Goal: Task Accomplishment & Management: Manage account settings

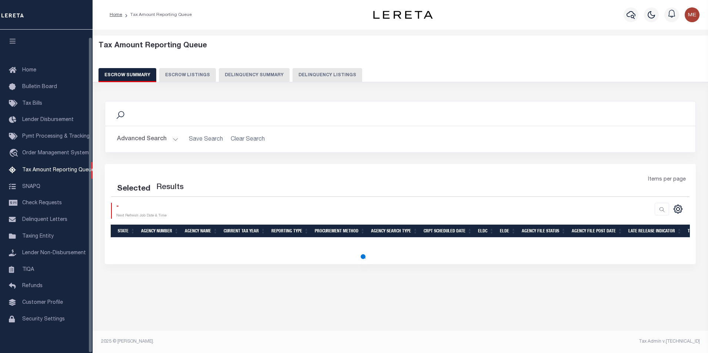
select select "100"
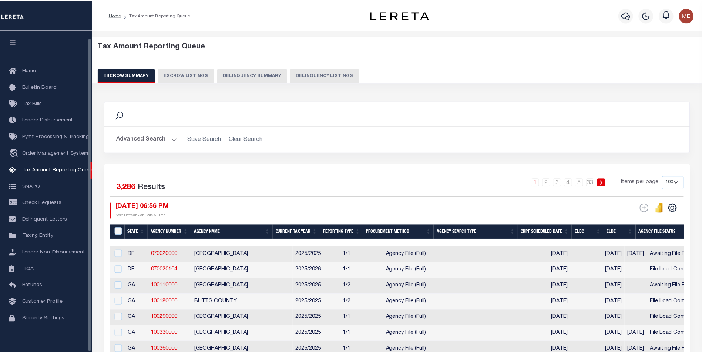
scroll to position [7, 0]
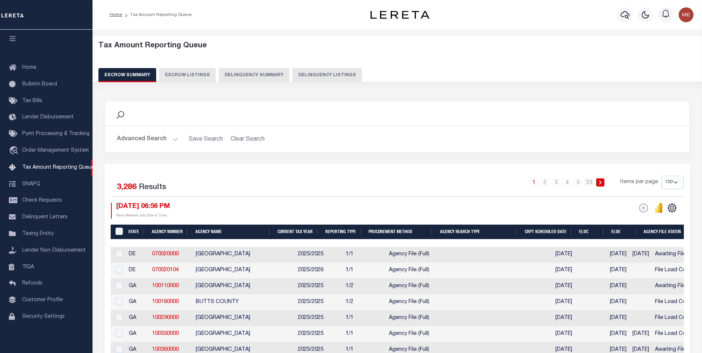
click at [316, 71] on button "Delinquency Listings" at bounding box center [327, 75] width 70 height 14
select select "100"
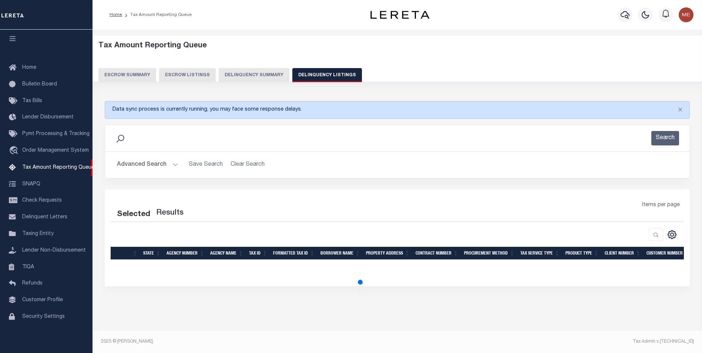
select select "100"
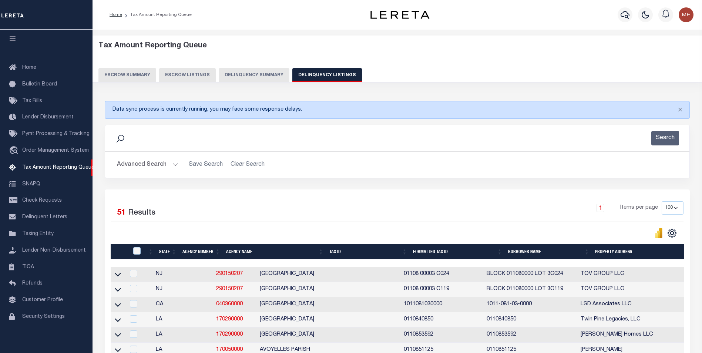
click at [177, 169] on button "Advanced Search" at bounding box center [147, 165] width 61 height 14
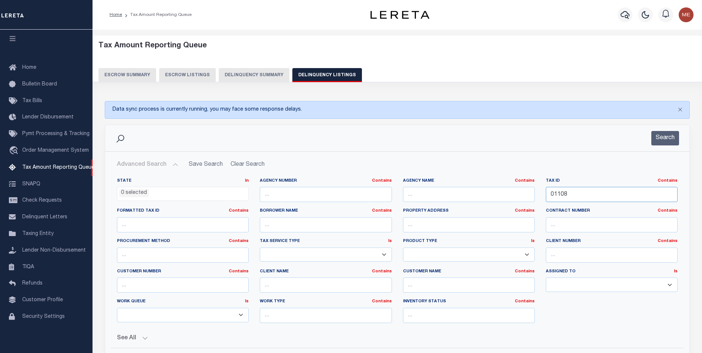
click at [614, 201] on input "01108" at bounding box center [612, 194] width 132 height 15
paste input "30200-144.69-2-9"
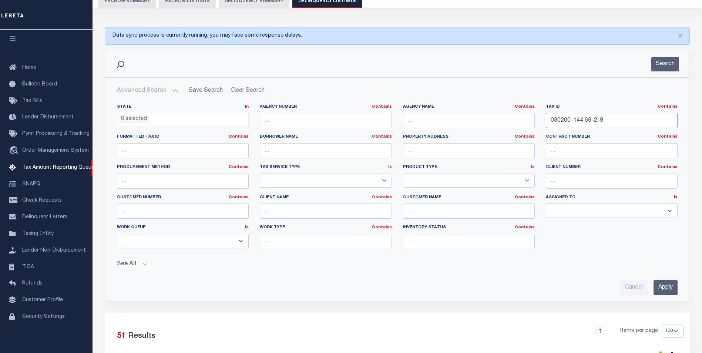
scroll to position [111, 0]
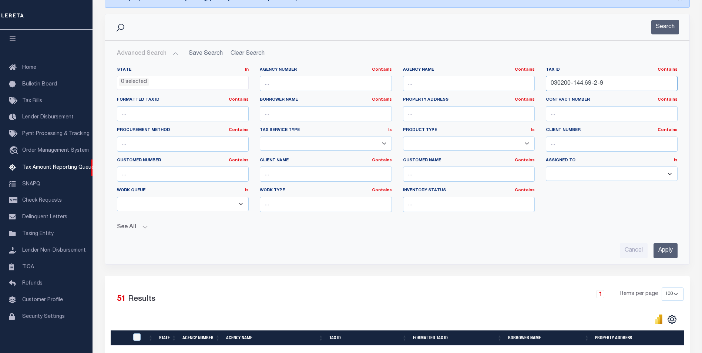
drag, startPoint x: 604, startPoint y: 85, endPoint x: 688, endPoint y: 87, distance: 84.0
click at [688, 87] on div "State In In AK AL AR AZ CA CO CT DC DE FL GA GU HI IA ID IL IN KS KY LA MA MD M…" at bounding box center [397, 146] width 584 height 170
type input "030200-144.69-2-9"
click at [674, 257] on input "Apply" at bounding box center [666, 250] width 24 height 15
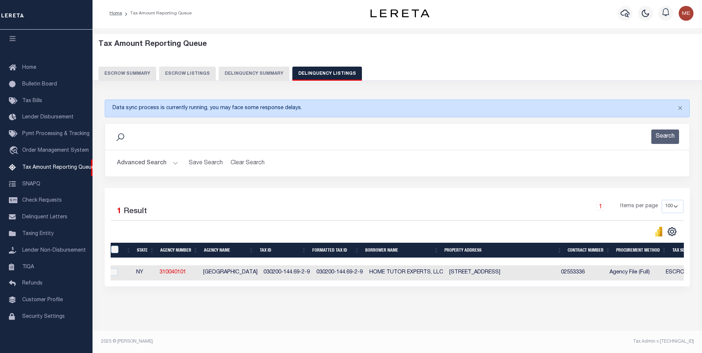
scroll to position [0, 0]
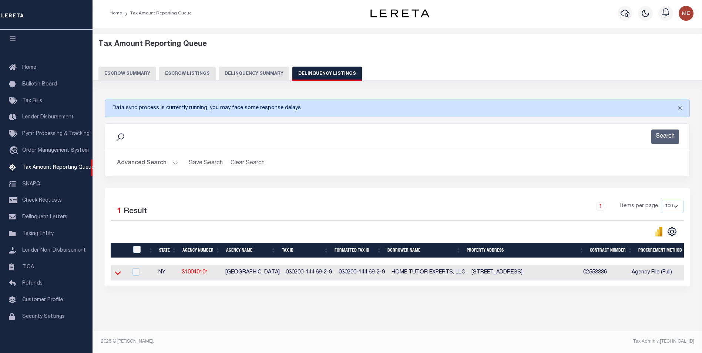
click at [119, 269] on icon at bounding box center [118, 273] width 6 height 8
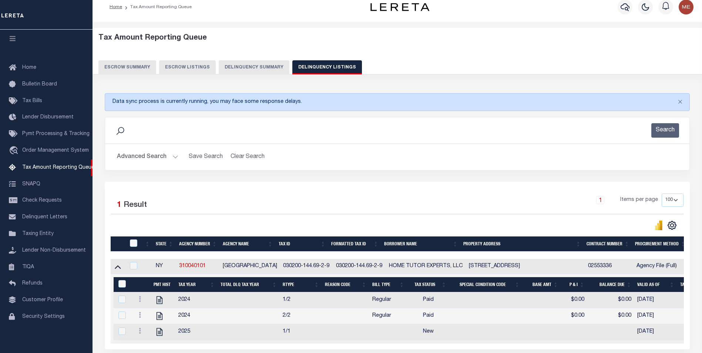
scroll to position [0, 148]
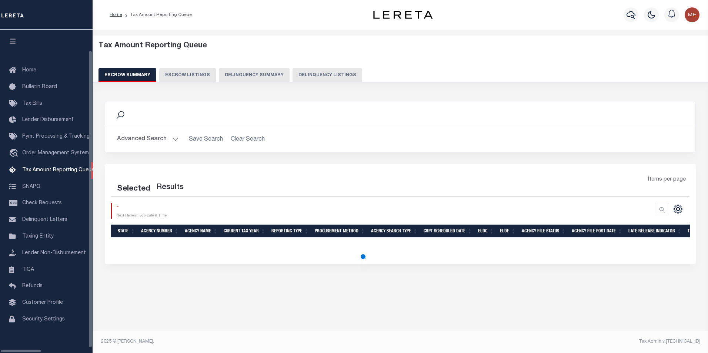
select select "100"
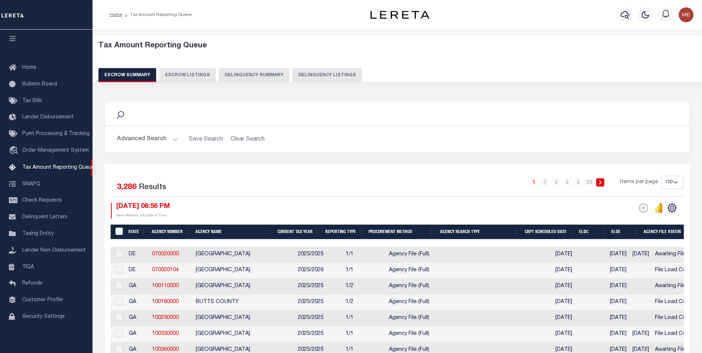
scroll to position [0, 111]
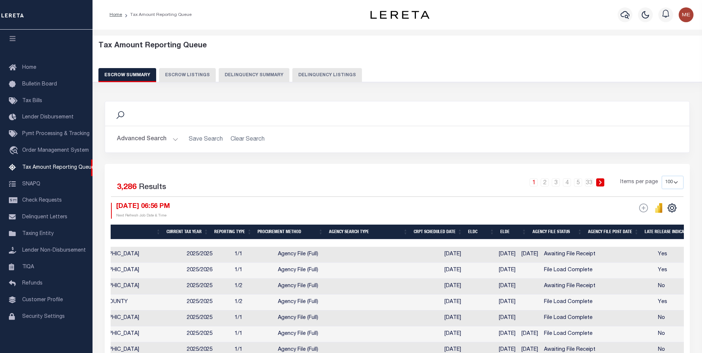
drag, startPoint x: 323, startPoint y: 75, endPoint x: 342, endPoint y: 92, distance: 25.9
click at [323, 75] on button "Delinquency Listings" at bounding box center [327, 75] width 70 height 14
select select "100"
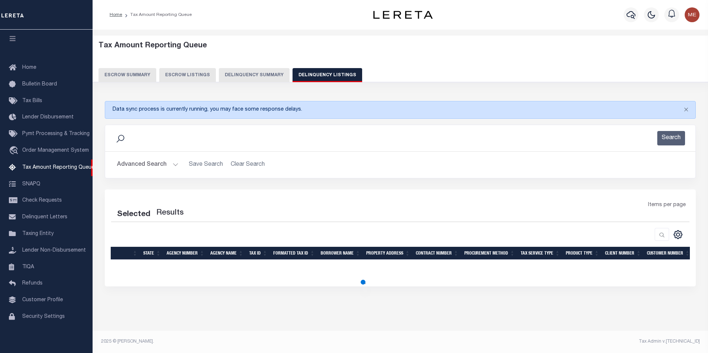
select select "100"
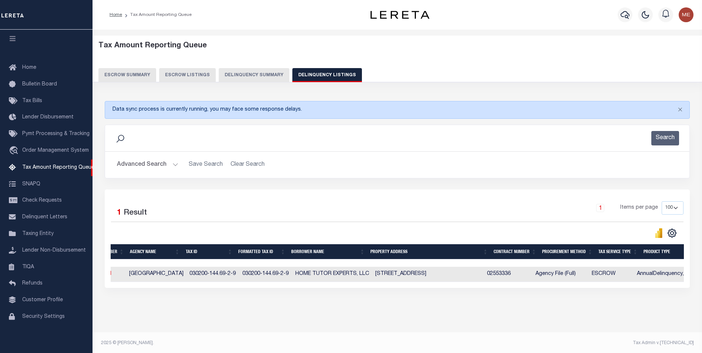
scroll to position [0, 0]
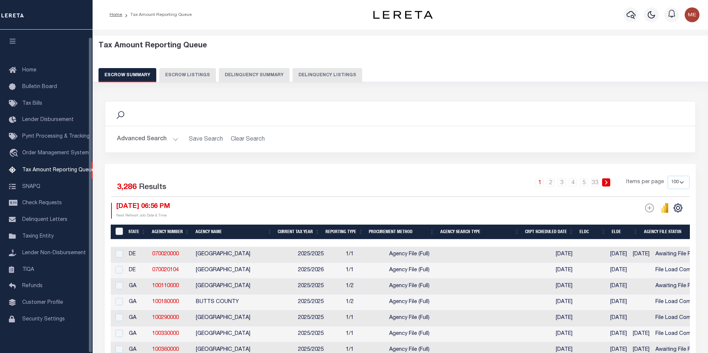
select select "100"
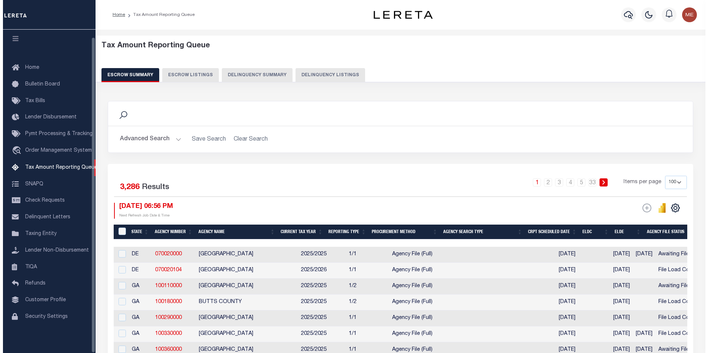
scroll to position [0, 259]
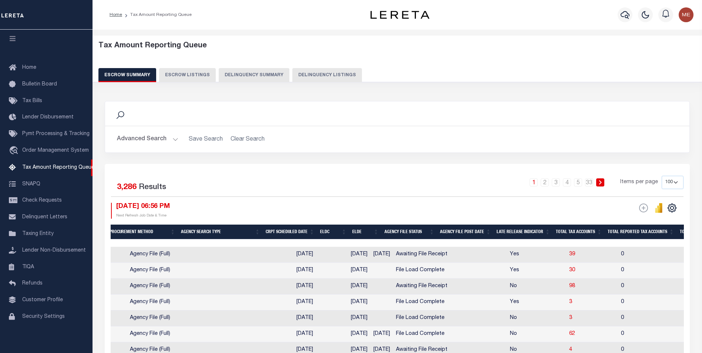
click at [301, 78] on button "Delinquency Listings" at bounding box center [327, 75] width 70 height 14
select select "100"
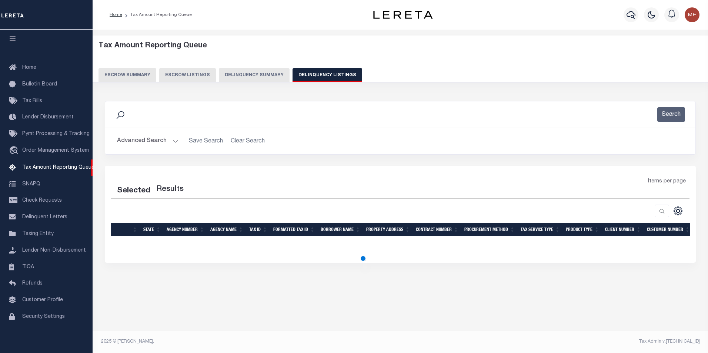
select select "100"
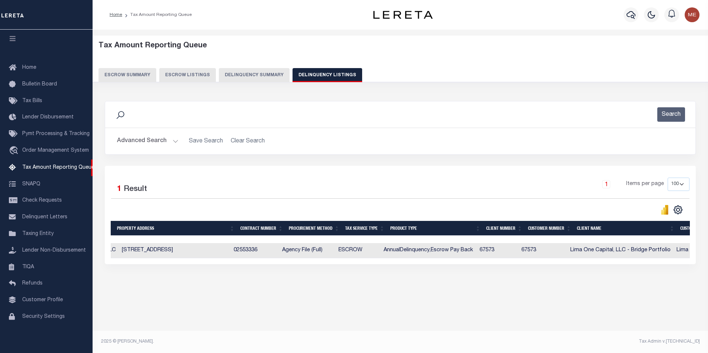
scroll to position [0, 17]
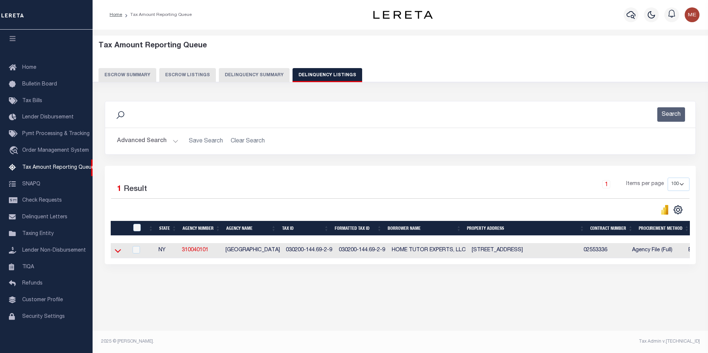
click at [120, 252] on icon at bounding box center [118, 251] width 6 height 4
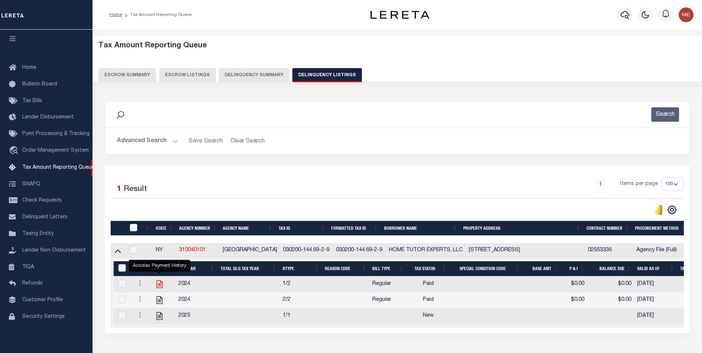
click at [160, 286] on icon "" at bounding box center [160, 284] width 10 height 10
checkbox input "true"
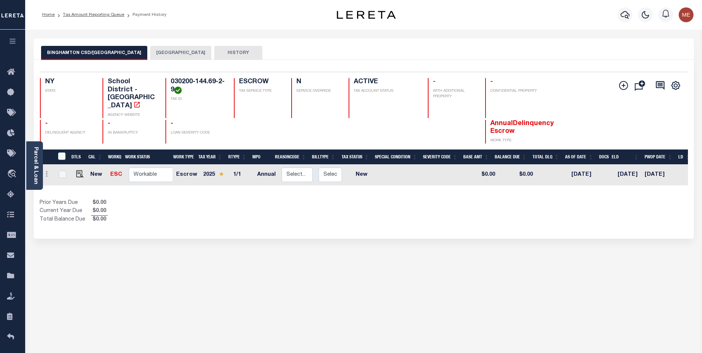
drag, startPoint x: 182, startPoint y: 90, endPoint x: 166, endPoint y: 78, distance: 20.1
click at [166, 78] on div "Selected 1 Result 1 Items per page 25 50 100 NY STATE School District - NY AGEN…" at bounding box center [364, 108] width 660 height 72
drag, startPoint x: 166, startPoint y: 78, endPoint x: 184, endPoint y: 81, distance: 18.4
click at [108, 17] on link "Tax Amount Reporting Queue" at bounding box center [93, 15] width 61 height 4
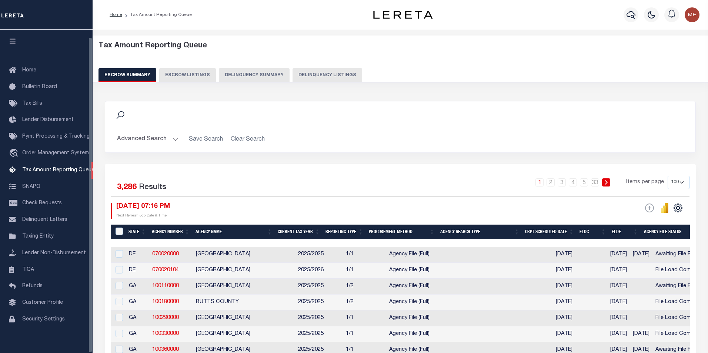
select select "100"
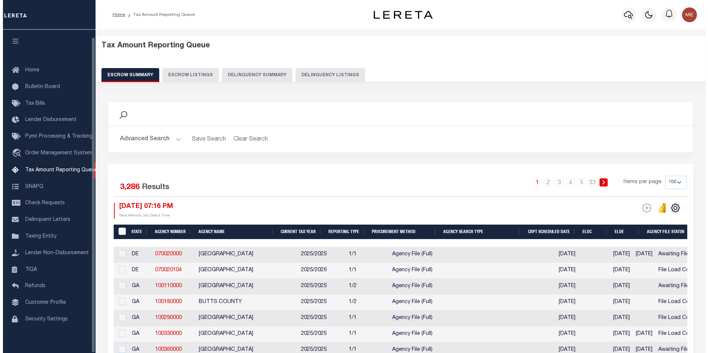
scroll to position [7, 0]
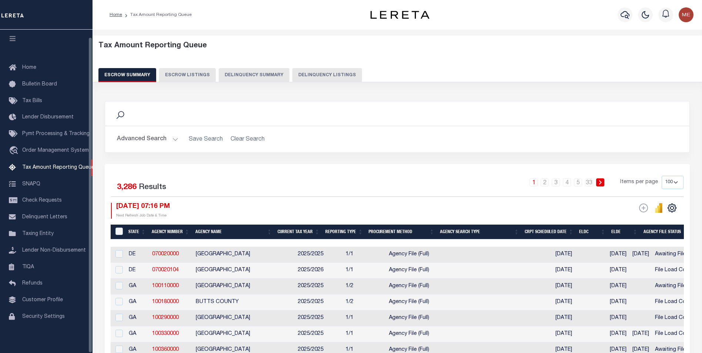
click at [255, 77] on button "Delinquency Summary" at bounding box center [254, 75] width 71 height 14
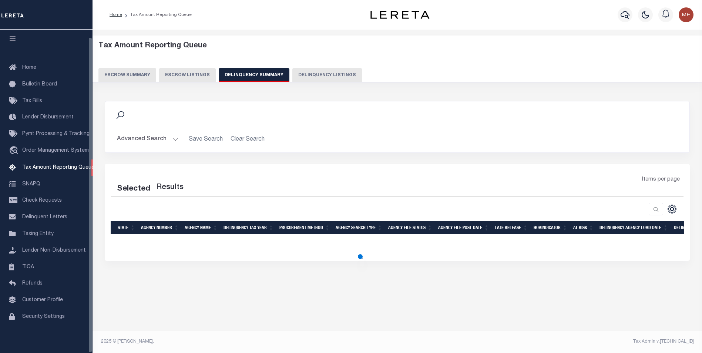
click at [311, 74] on button "Delinquency Listings" at bounding box center [327, 75] width 70 height 14
select select "100"
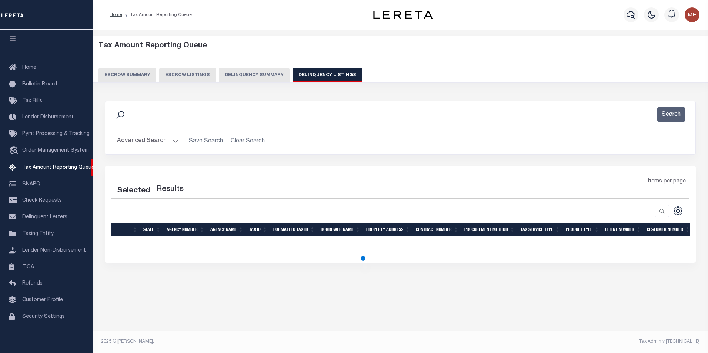
select select "100"
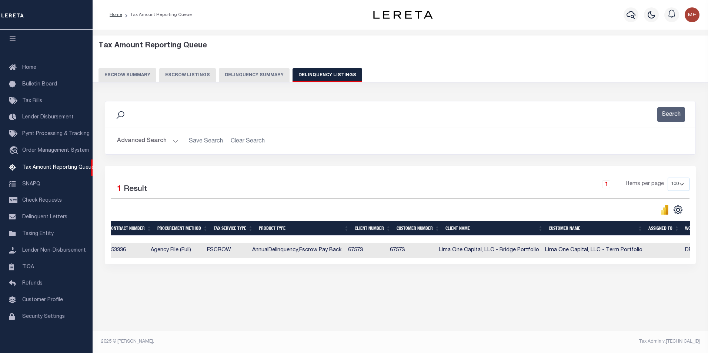
scroll to position [0, 609]
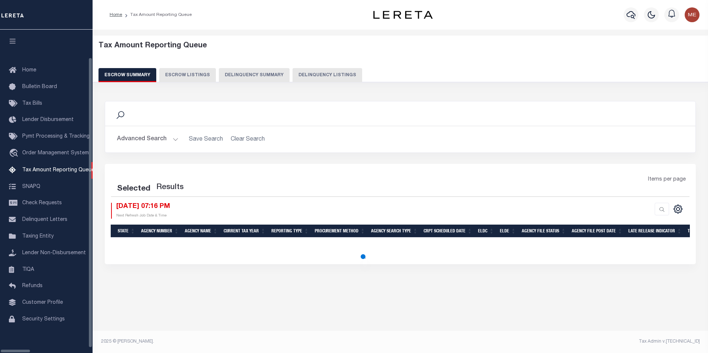
select select "100"
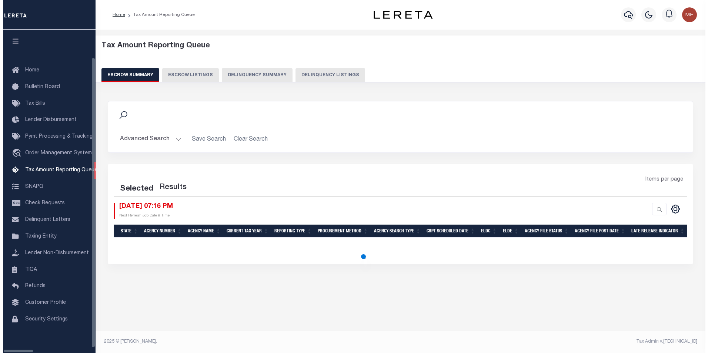
scroll to position [7, 0]
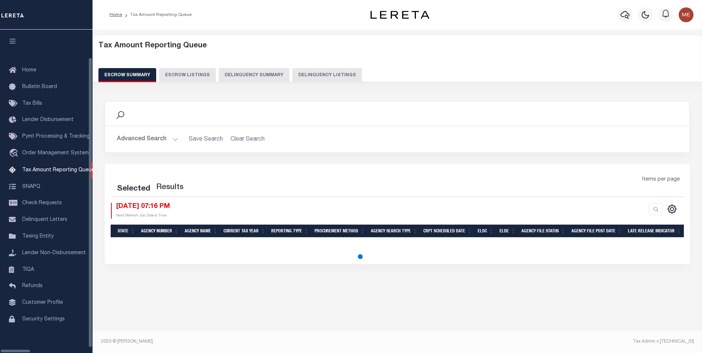
select select "100"
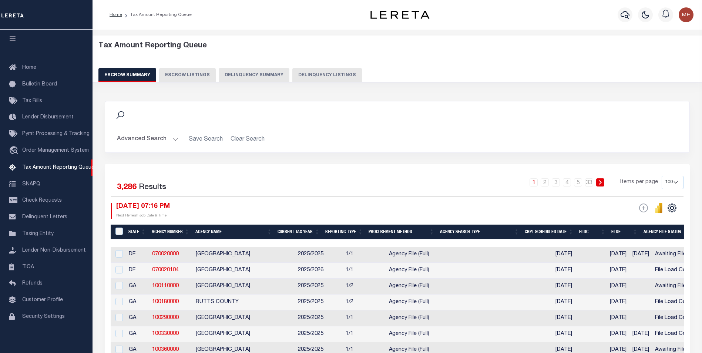
click at [333, 68] on button "Delinquency Listings" at bounding box center [327, 75] width 70 height 14
select select "100"
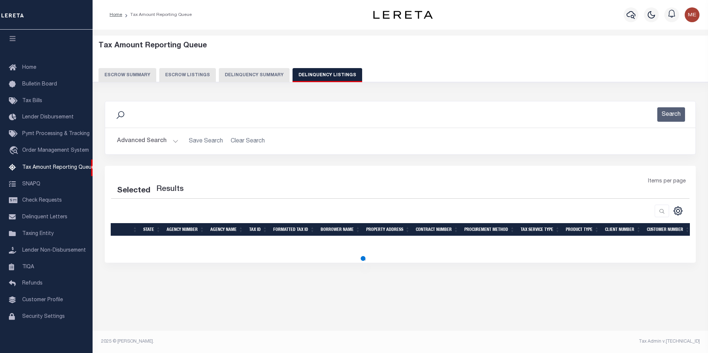
select select "100"
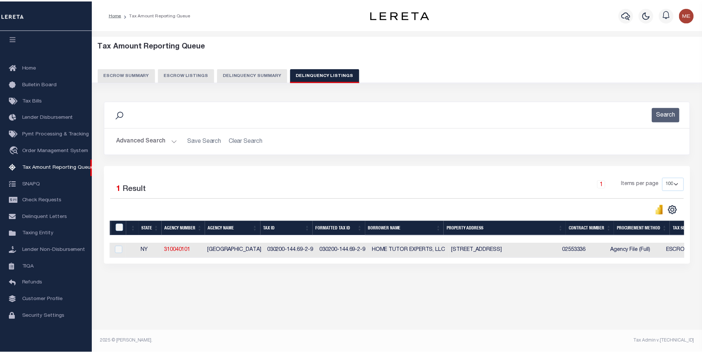
scroll to position [0, 0]
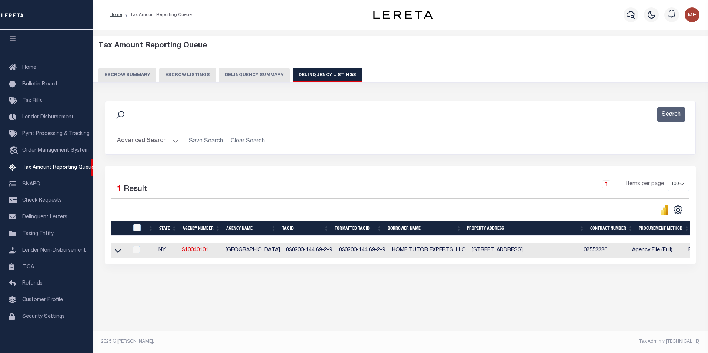
click at [121, 250] on link at bounding box center [118, 250] width 9 height 5
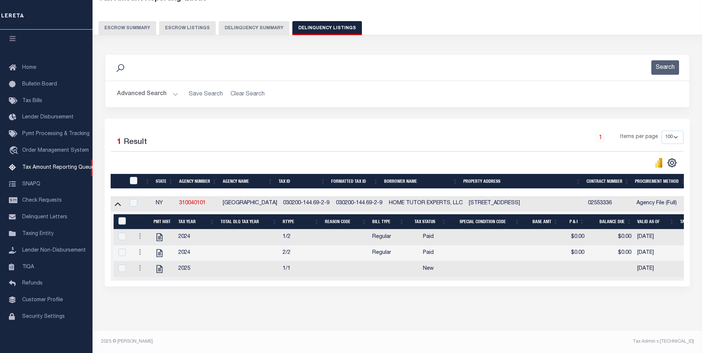
scroll to position [0, 37]
click at [136, 199] on input "checkbox" at bounding box center [133, 202] width 7 height 7
checkbox input "true"
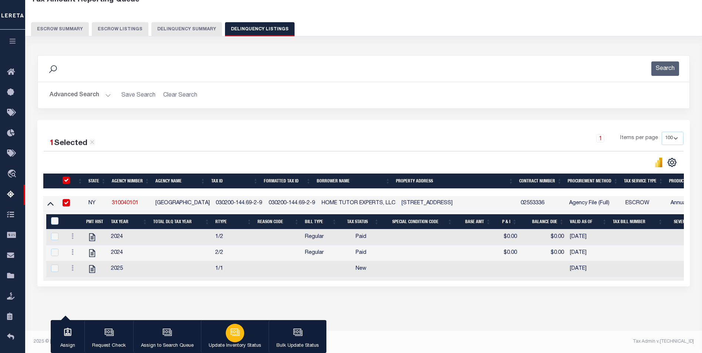
click at [235, 333] on icon "button" at bounding box center [235, 333] width 10 height 10
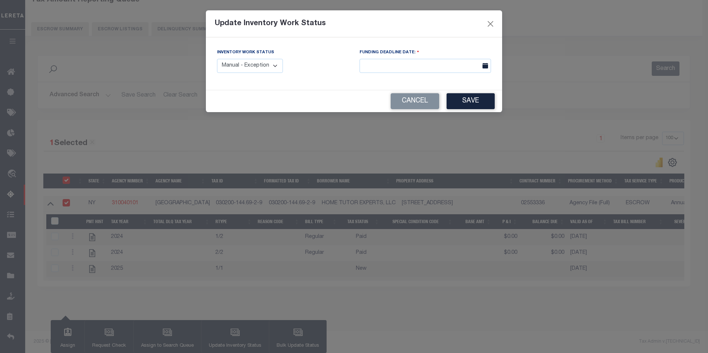
click at [264, 70] on select "Manual - Exception Pended - Awaiting Search Late Add Exception Completed" at bounding box center [250, 66] width 66 height 14
select select "4"
click at [217, 59] on select "Manual - Exception Pended - Awaiting Search Late Add Exception Completed" at bounding box center [250, 66] width 66 height 14
click at [480, 104] on button "Save" at bounding box center [470, 101] width 48 height 16
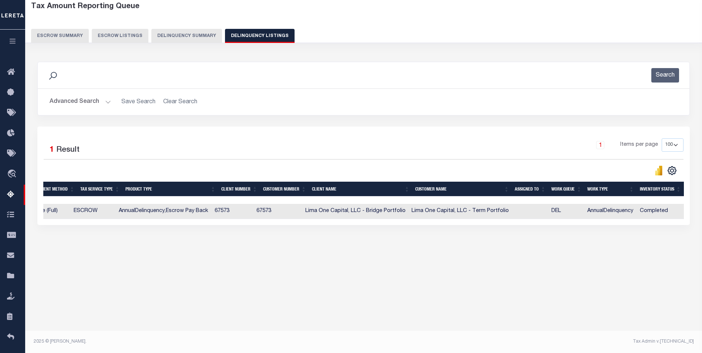
scroll to position [0, 362]
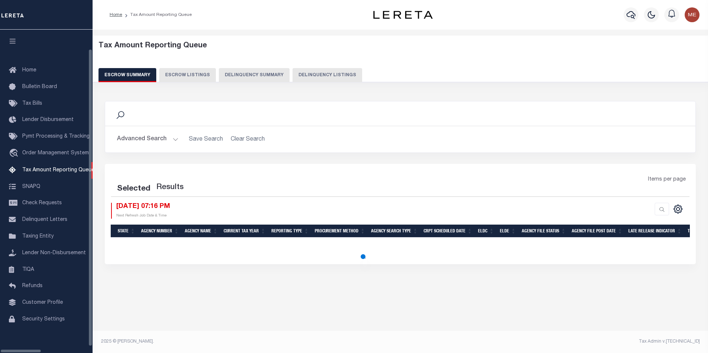
select select "100"
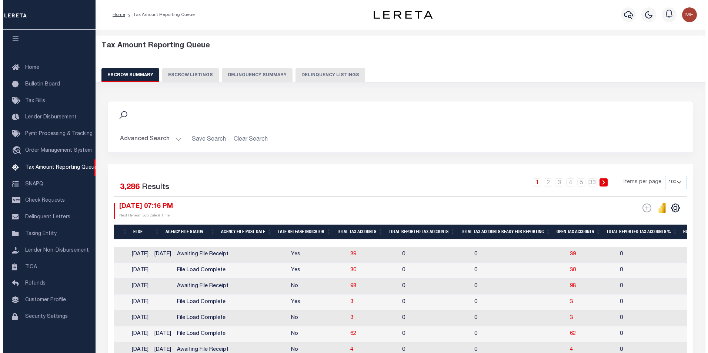
scroll to position [0, 481]
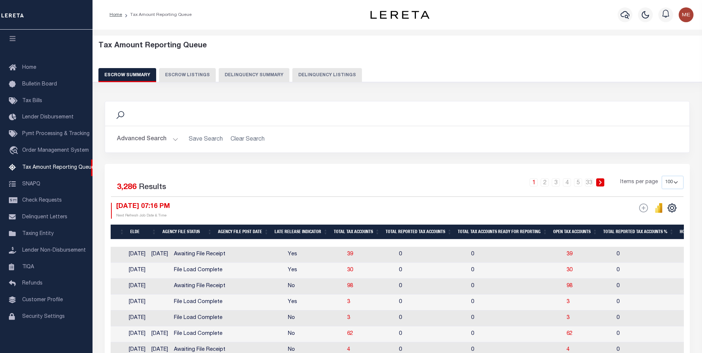
click at [318, 77] on button "Delinquency Listings" at bounding box center [327, 75] width 70 height 14
select select "100"
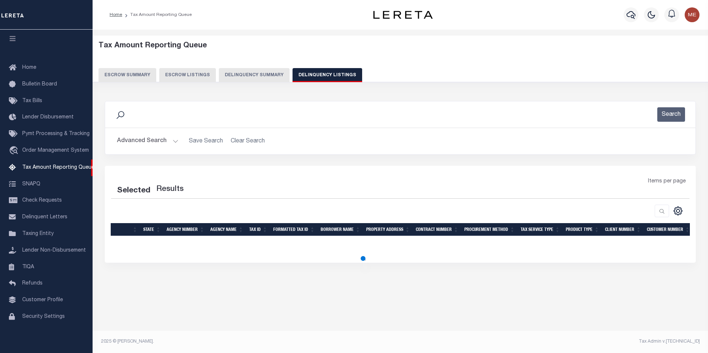
select select "100"
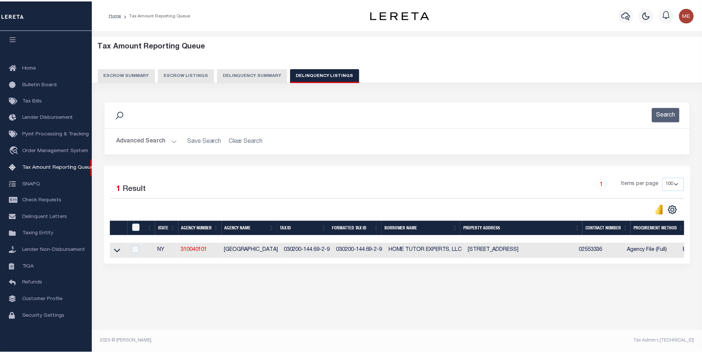
scroll to position [0, 0]
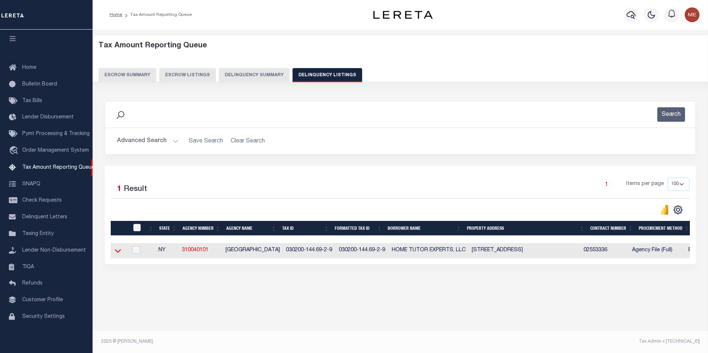
click at [117, 252] on icon at bounding box center [118, 251] width 6 height 8
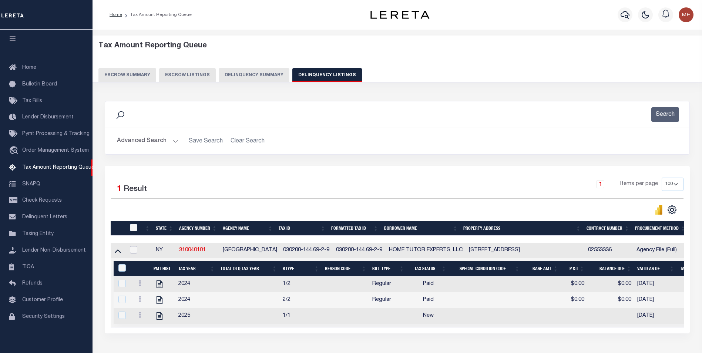
click at [134, 252] on input "checkbox" at bounding box center [133, 249] width 7 height 7
checkbox input "true"
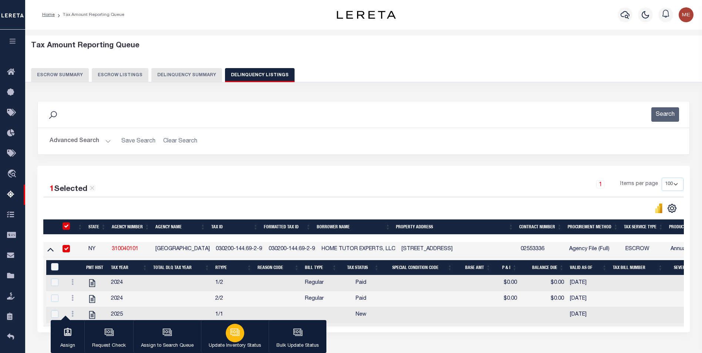
click at [235, 335] on icon "button" at bounding box center [235, 332] width 8 height 6
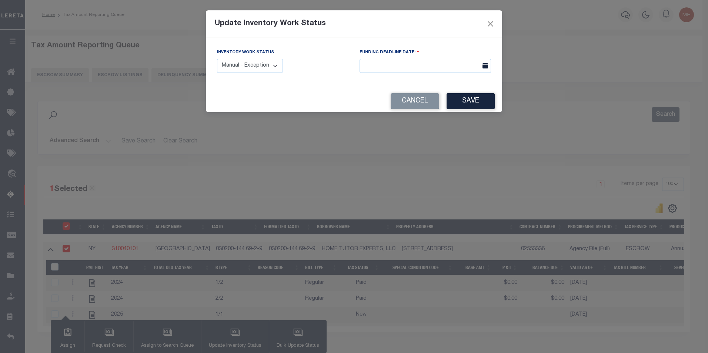
click at [245, 64] on select "Manual - Exception Pended - Awaiting Search Late Add Exception Completed" at bounding box center [250, 66] width 66 height 14
select select "2"
click at [217, 59] on select "Manual - Exception Pended - Awaiting Search Late Add Exception Completed" at bounding box center [250, 66] width 66 height 14
click at [482, 106] on button "Save" at bounding box center [470, 101] width 48 height 16
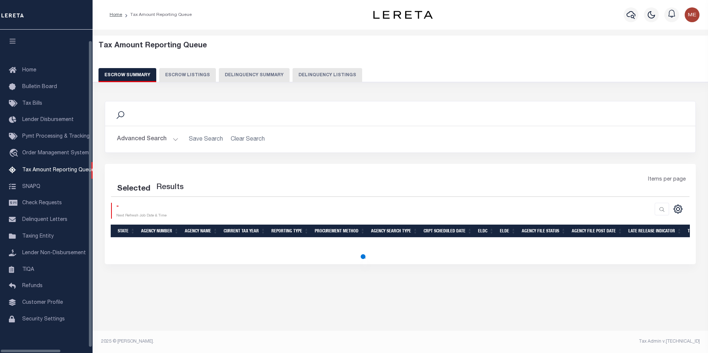
select select "100"
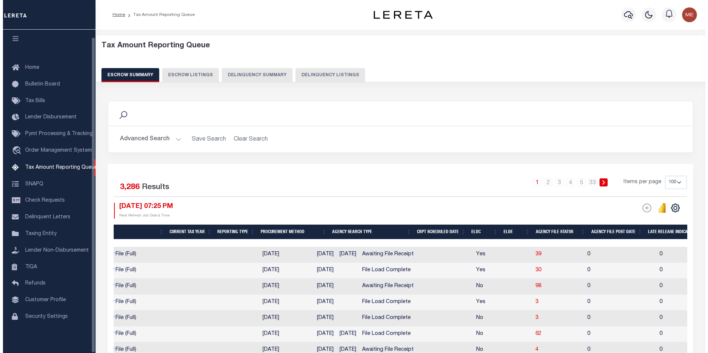
scroll to position [0, 296]
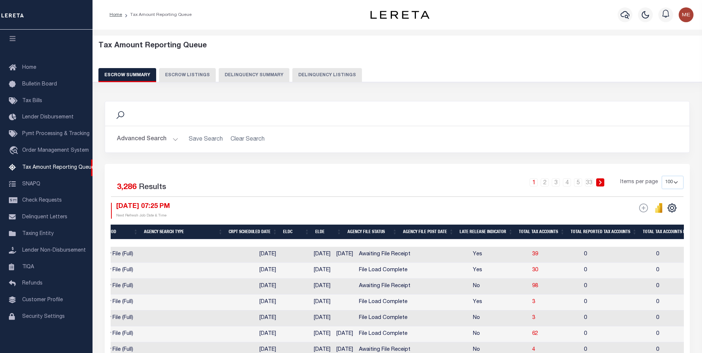
click at [308, 73] on button "Delinquency Listings" at bounding box center [327, 75] width 70 height 14
select select "100"
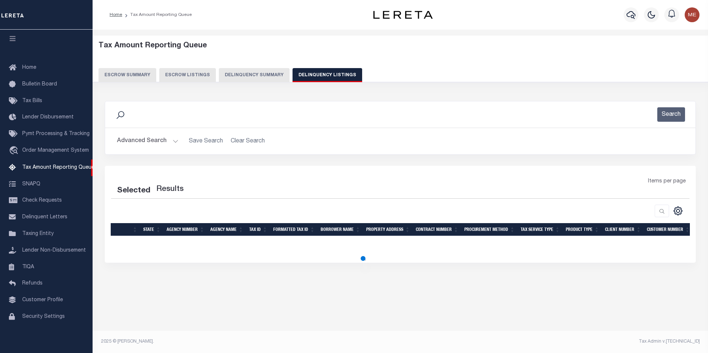
select select "100"
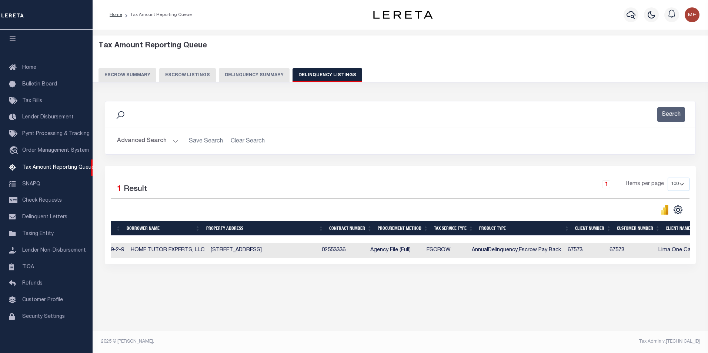
scroll to position [0, 0]
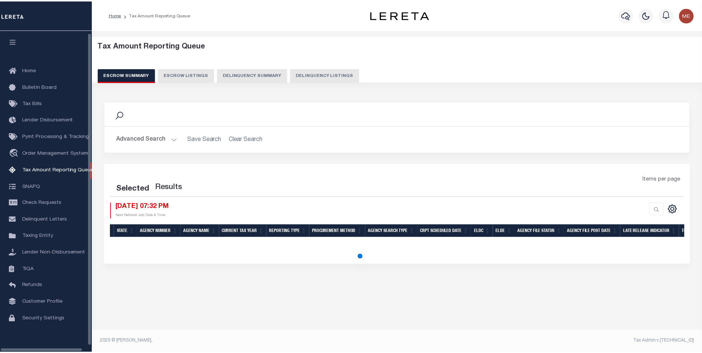
scroll to position [7, 0]
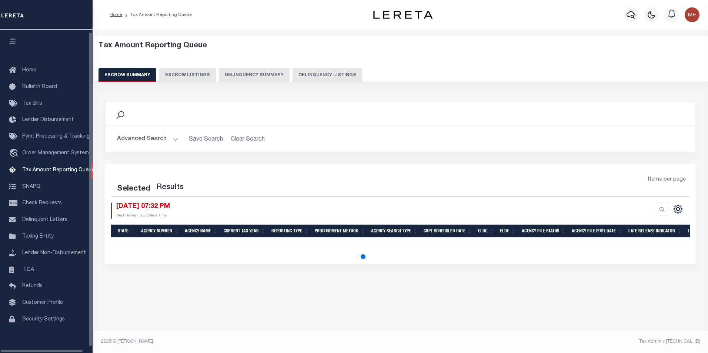
select select "100"
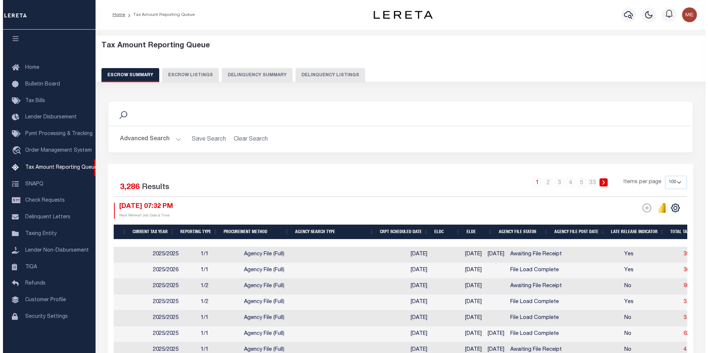
scroll to position [0, 370]
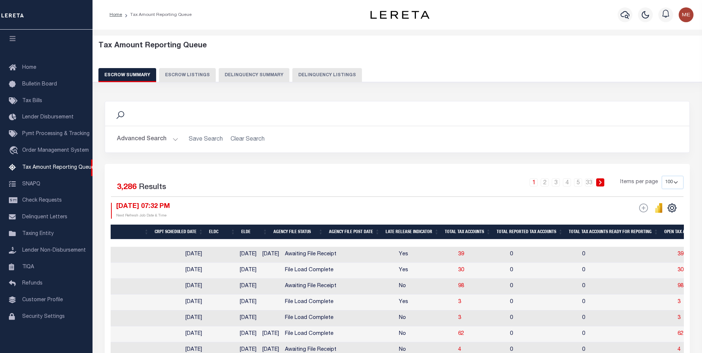
click at [303, 76] on button "Delinquency Listings" at bounding box center [327, 75] width 70 height 14
select select "100"
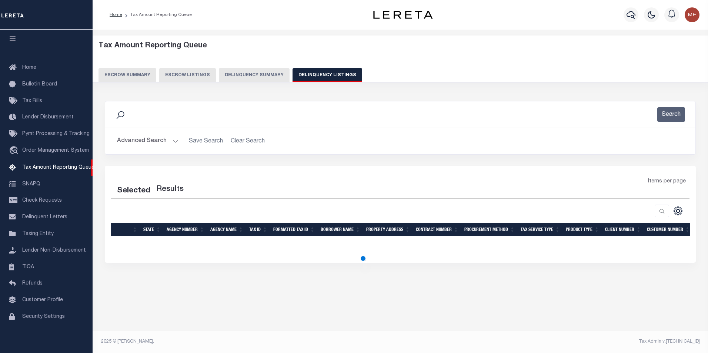
select select "100"
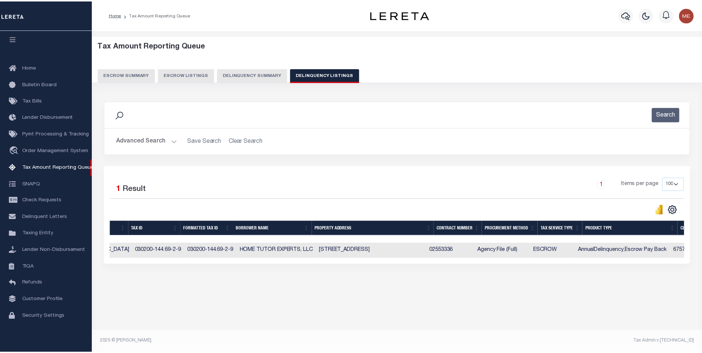
scroll to position [0, 0]
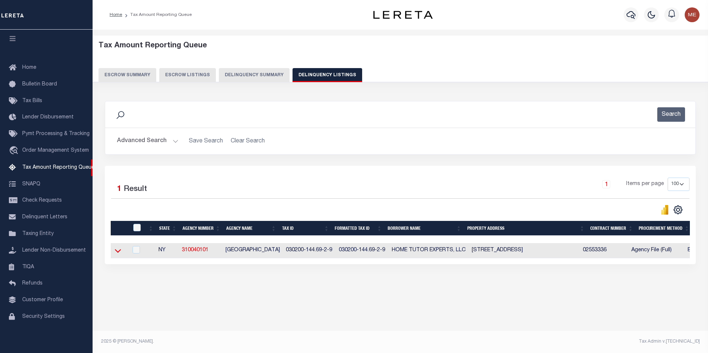
click at [117, 254] on icon at bounding box center [118, 251] width 6 height 8
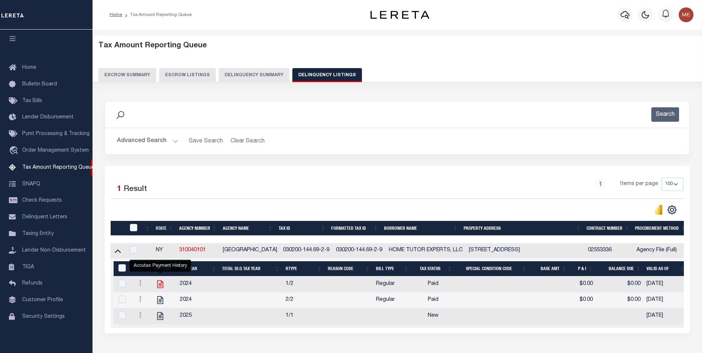
click at [160, 288] on icon "" at bounding box center [160, 284] width 10 height 10
checkbox input "true"
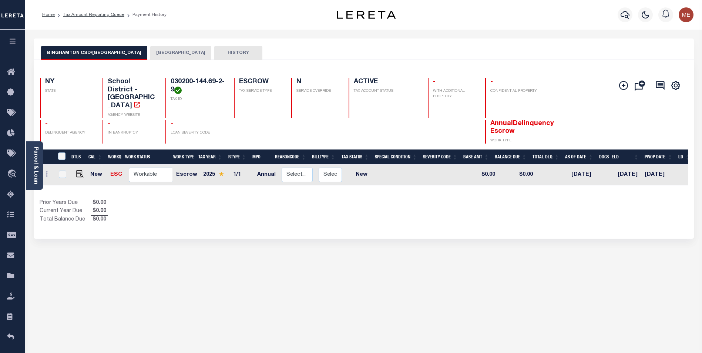
drag, startPoint x: 238, startPoint y: 72, endPoint x: 247, endPoint y: 75, distance: 9.4
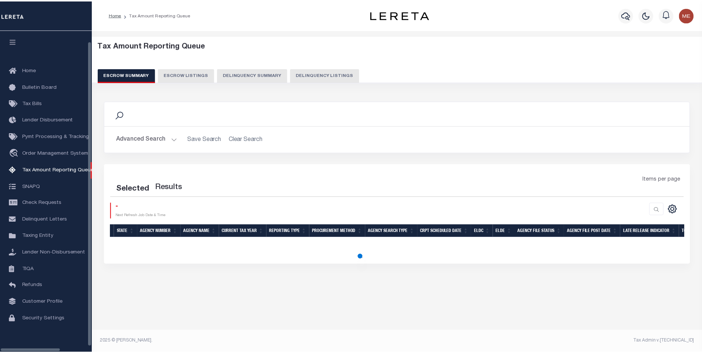
scroll to position [7, 0]
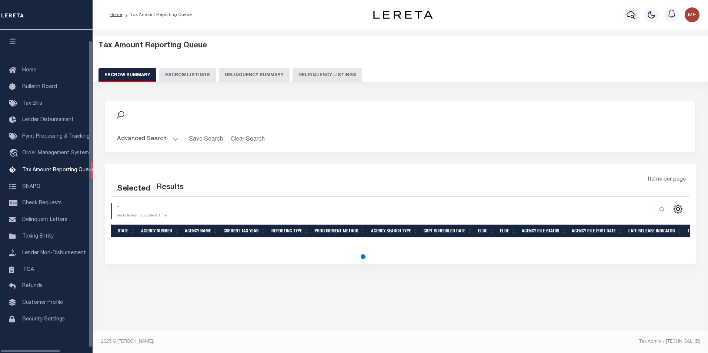
select select
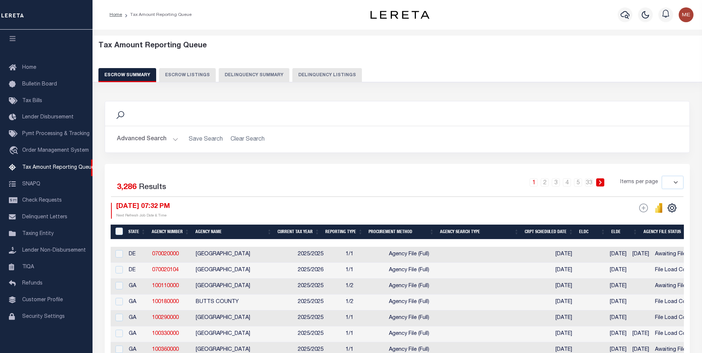
click at [304, 76] on button "Delinquency Listings" at bounding box center [327, 75] width 70 height 14
select select "100"
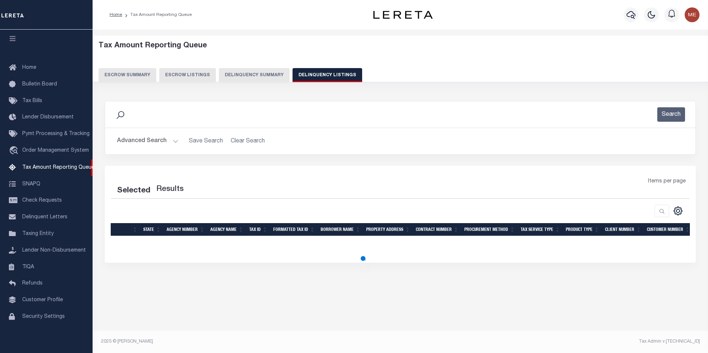
select select "100"
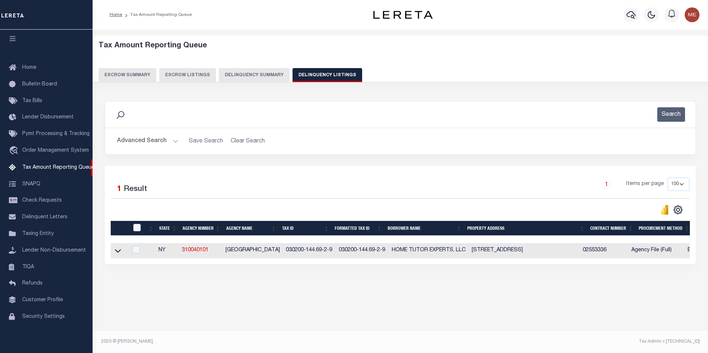
click at [114, 255] on td at bounding box center [119, 250] width 17 height 15
checkbox input "true"
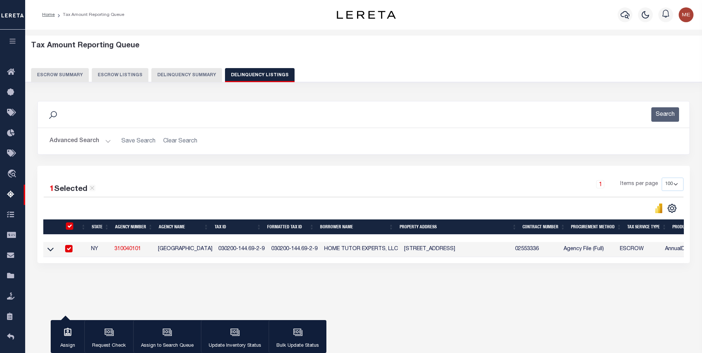
click at [46, 250] on link at bounding box center [50, 249] width 9 height 5
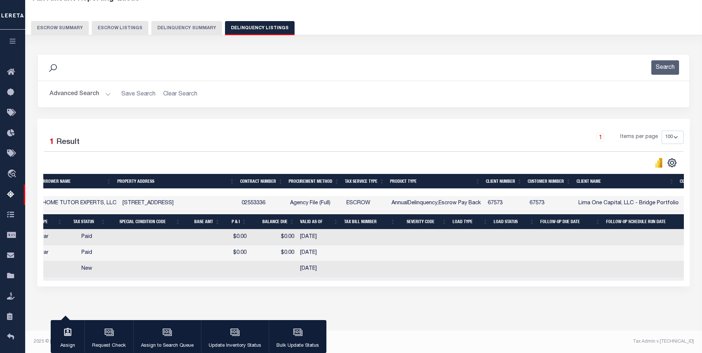
scroll to position [0, 0]
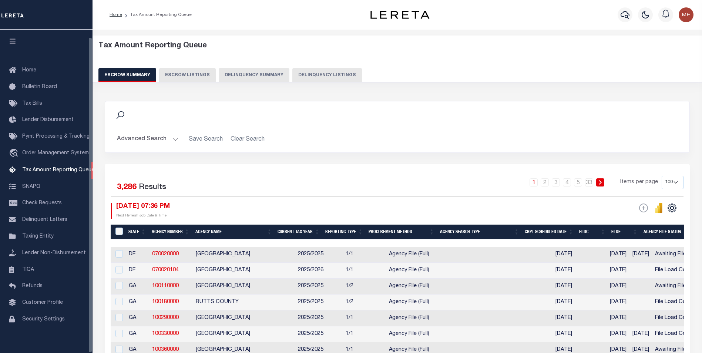
select select "100"
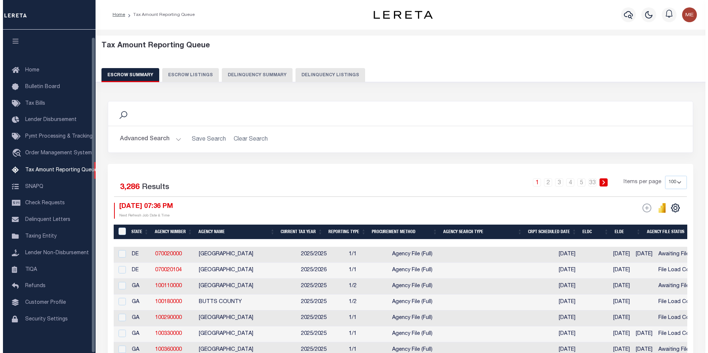
scroll to position [7, 0]
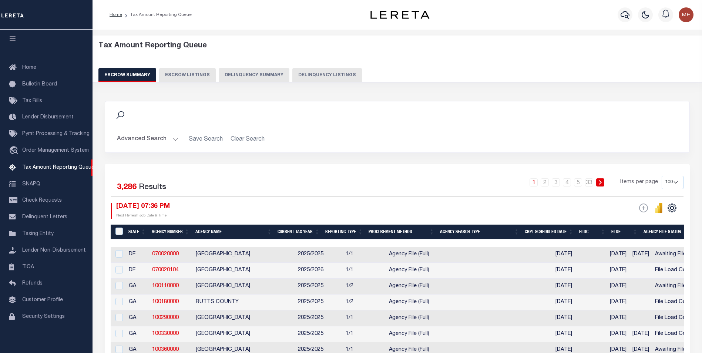
click at [312, 80] on button "Delinquency Listings" at bounding box center [327, 75] width 70 height 14
select select "100"
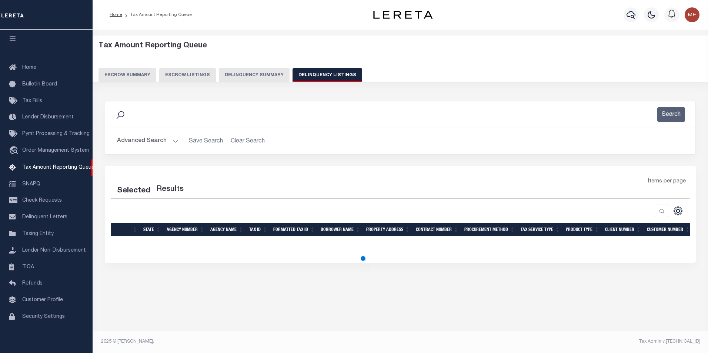
select select "100"
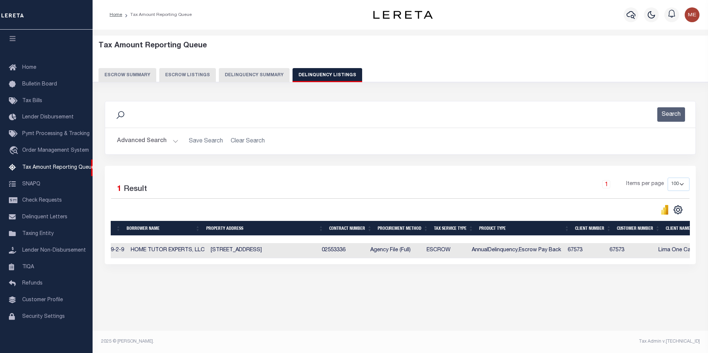
scroll to position [0, 0]
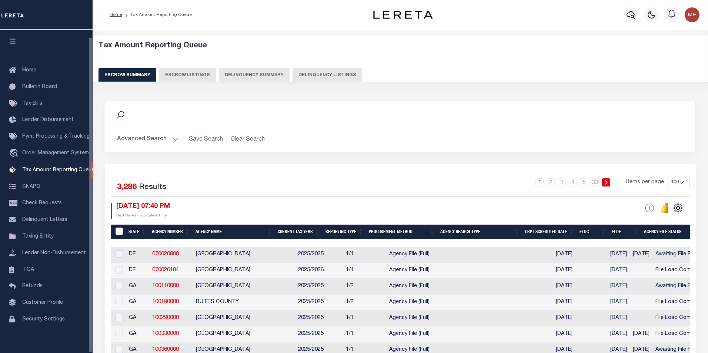
select select "100"
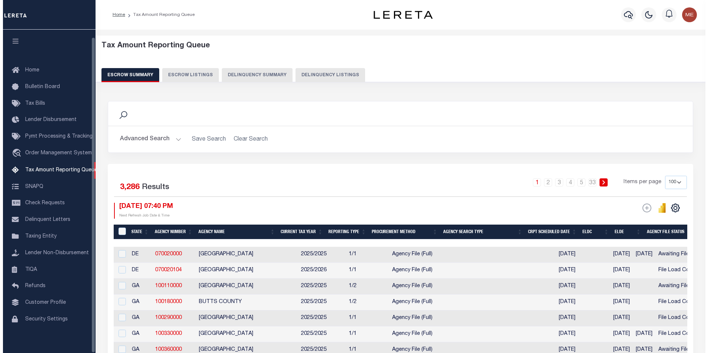
scroll to position [7, 0]
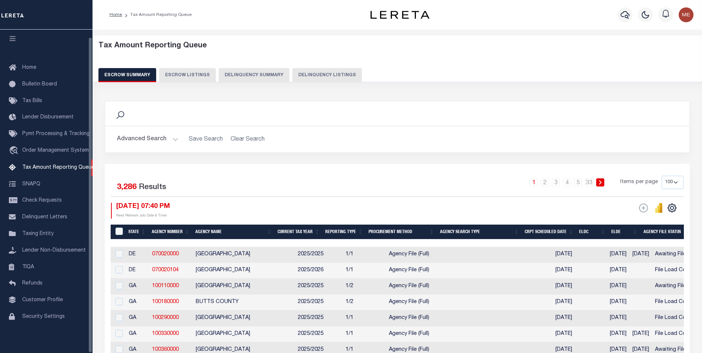
click at [311, 70] on button "Delinquency Listings" at bounding box center [327, 75] width 70 height 14
select select "100"
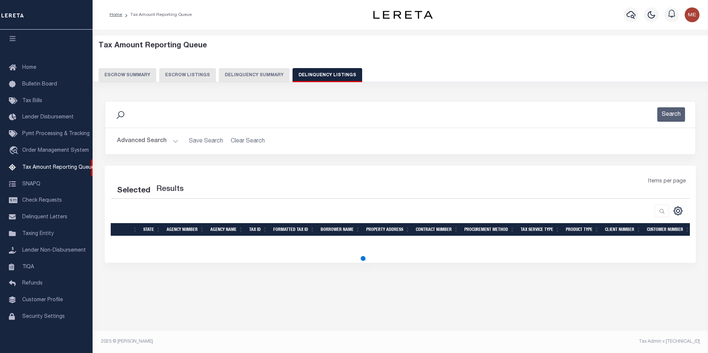
select select "100"
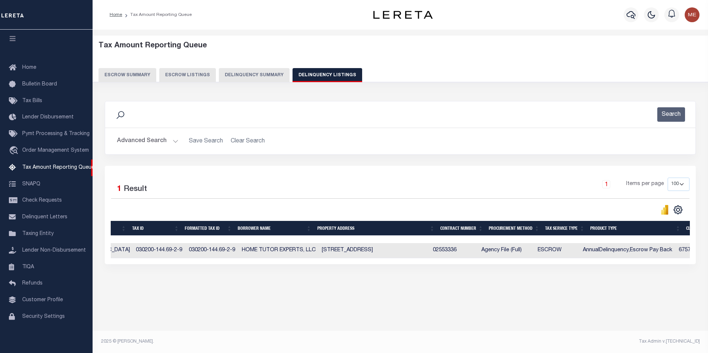
scroll to position [0, 0]
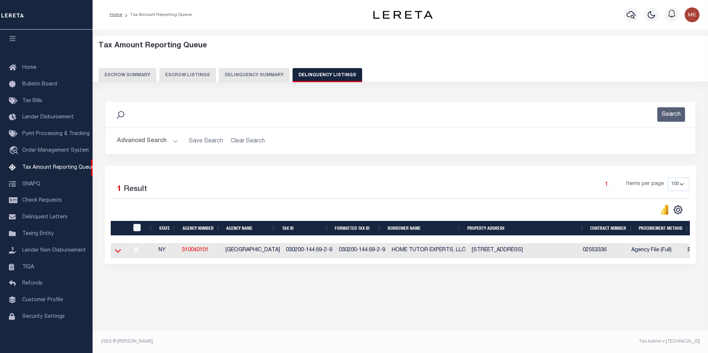
click at [118, 253] on icon at bounding box center [118, 251] width 6 height 8
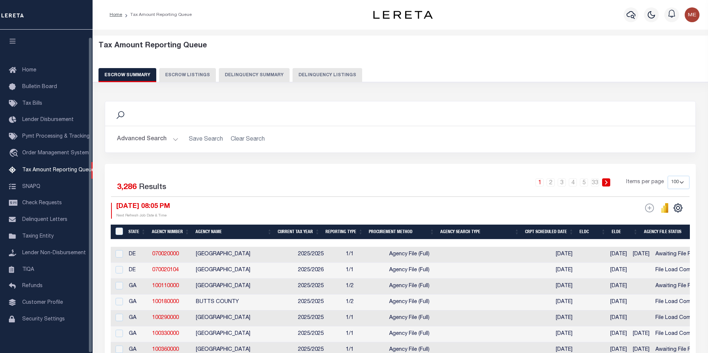
select select "100"
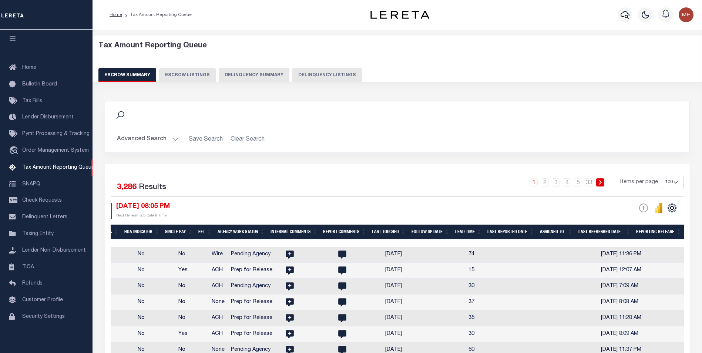
click at [312, 69] on button "Delinquency Listings" at bounding box center [327, 75] width 70 height 14
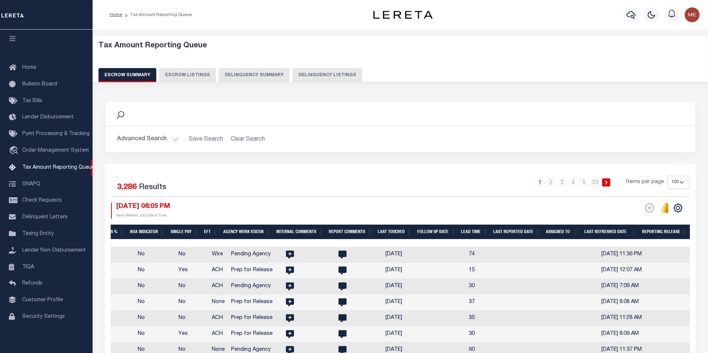
select select "100"
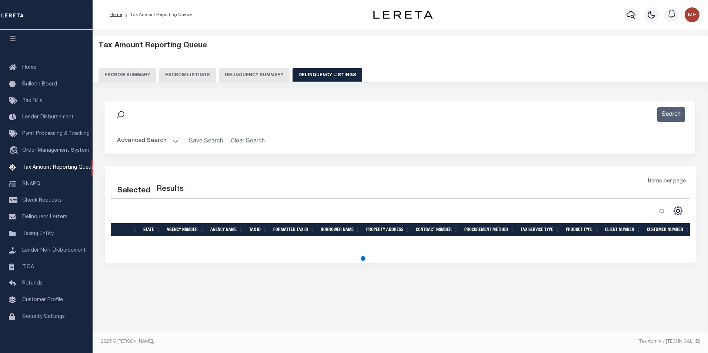
select select "100"
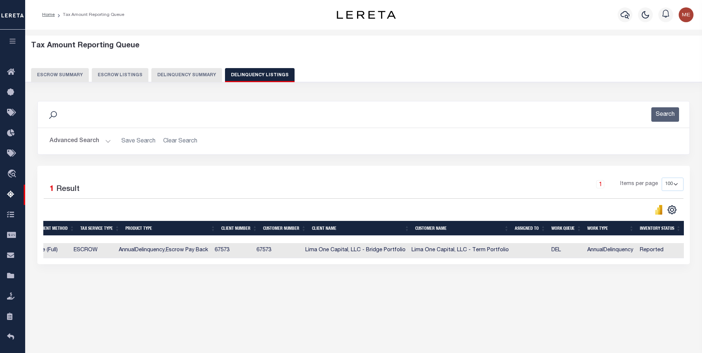
scroll to position [0, 544]
